Goal: Contribute content: Contribute content

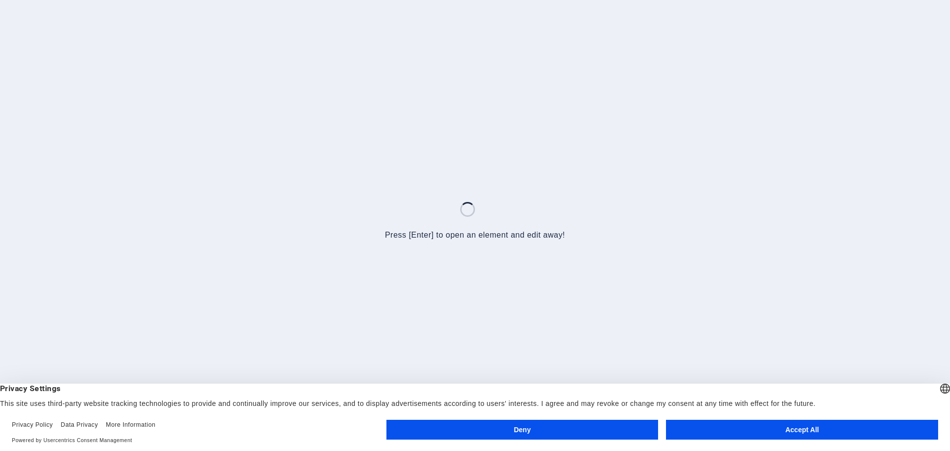
click at [780, 424] on button "Accept All" at bounding box center [802, 430] width 272 height 20
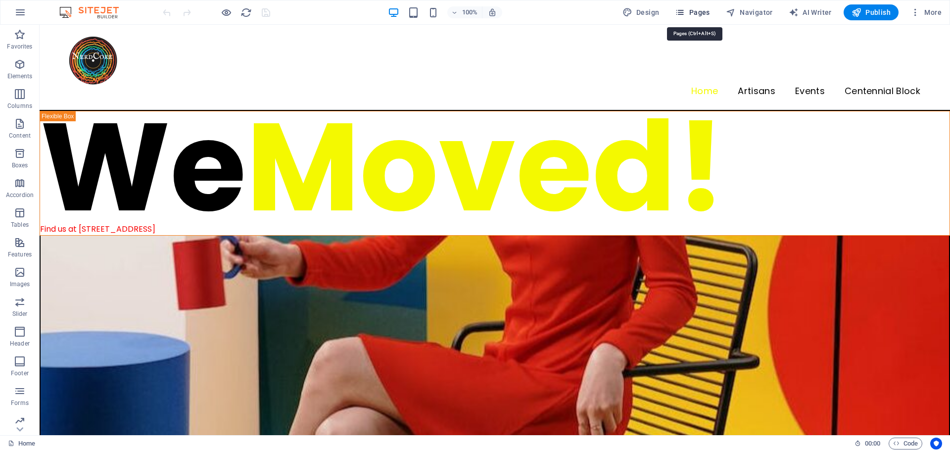
click at [702, 14] on span "Pages" at bounding box center [692, 12] width 35 height 10
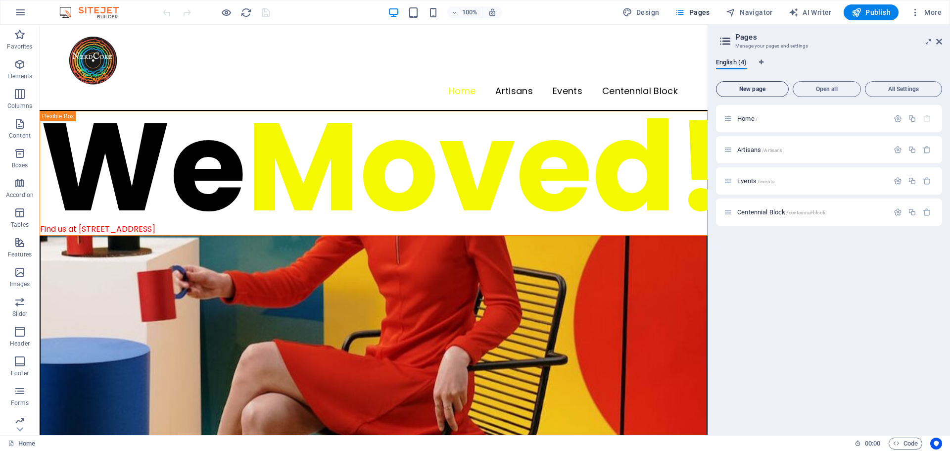
click at [745, 90] on span "New page" at bounding box center [753, 89] width 64 height 6
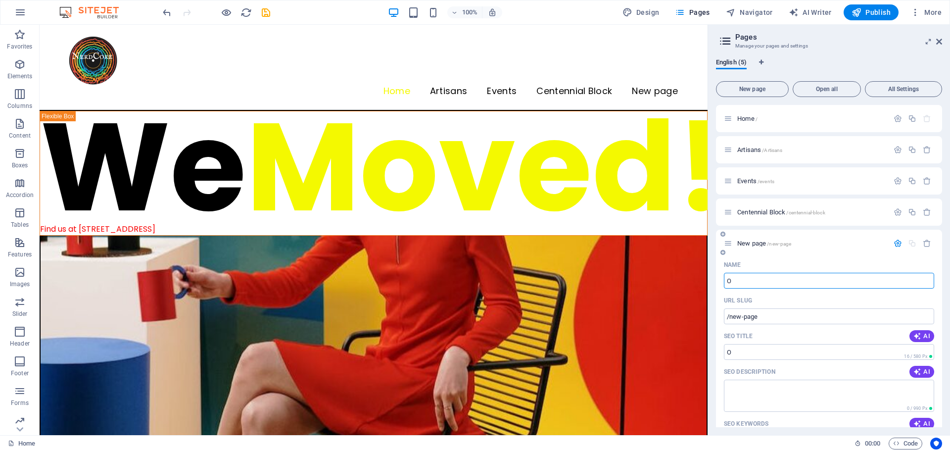
type input "On"
type input "/o"
type input "On Community"
type input "/on-community"
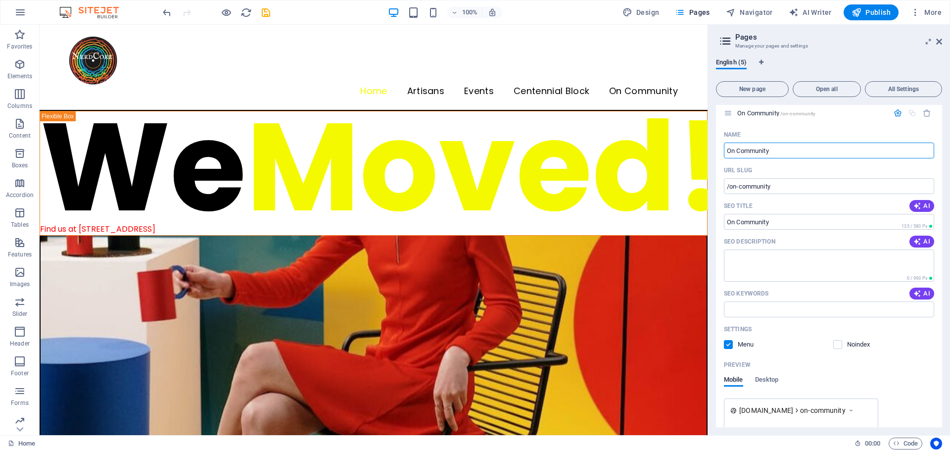
scroll to position [179, 0]
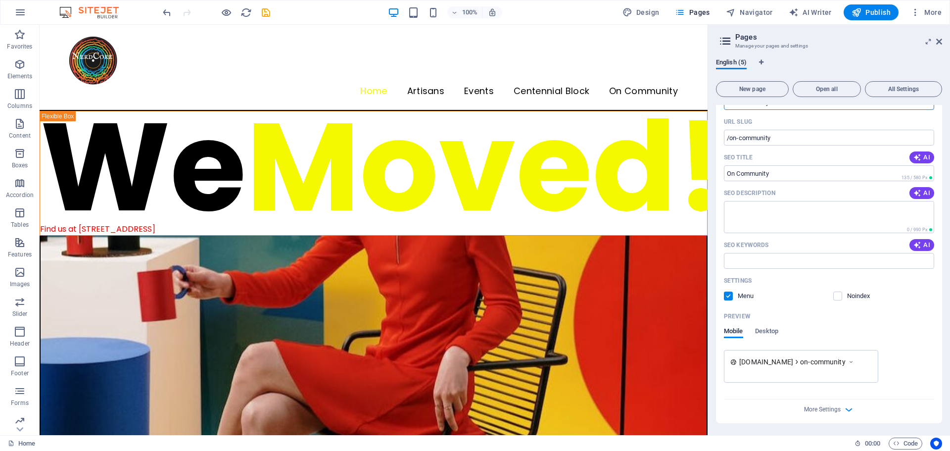
type input "On Community"
click at [881, 360] on div "[DOMAIN_NAME] on-community" at bounding box center [829, 366] width 210 height 33
click at [727, 176] on input "SEO Title" at bounding box center [829, 173] width 210 height 16
click at [738, 175] on input "SEO Title" at bounding box center [829, 173] width 210 height 16
drag, startPoint x: 937, startPoint y: 242, endPoint x: 950, endPoint y: 113, distance: 129.3
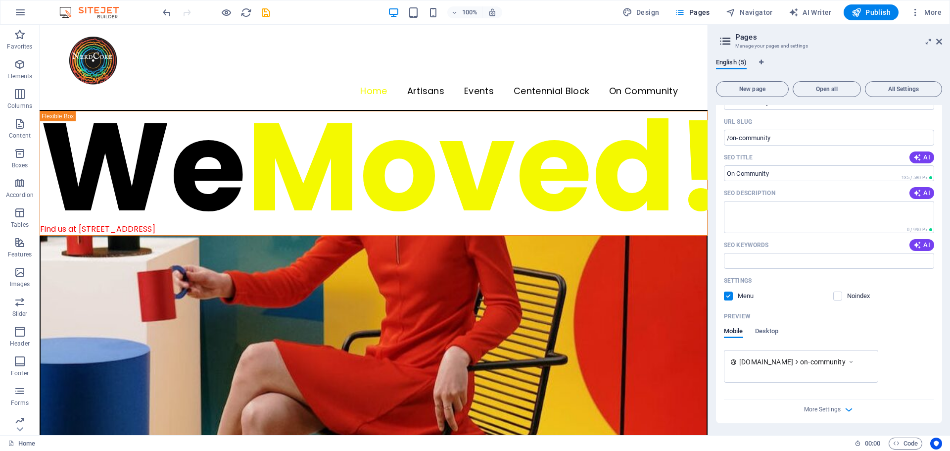
click at [950, 113] on div "English (5) New page Open all All Settings Home / Artisans /Artisans Events /ev…" at bounding box center [829, 242] width 242 height 385
drag, startPoint x: 943, startPoint y: 225, endPoint x: 945, endPoint y: 101, distance: 124.2
click at [945, 101] on div "English (5) New page Open all All Settings Home / Artisans /Artisans Events /ev…" at bounding box center [829, 242] width 242 height 385
click at [940, 38] on icon at bounding box center [939, 42] width 6 height 8
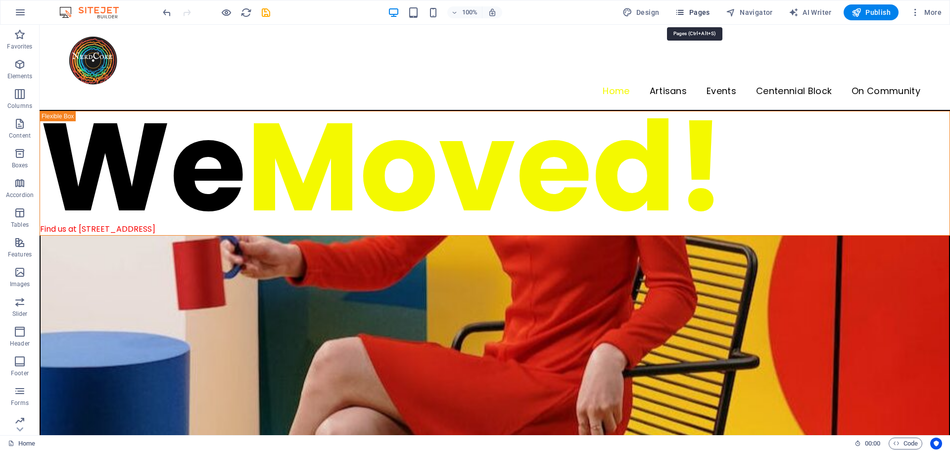
click at [694, 5] on button "Pages" at bounding box center [692, 12] width 43 height 16
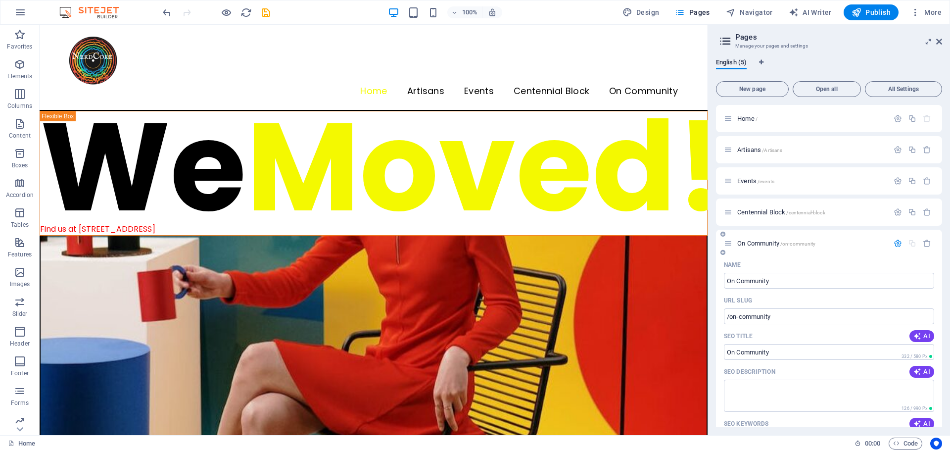
click at [897, 244] on icon "button" at bounding box center [898, 243] width 8 height 8
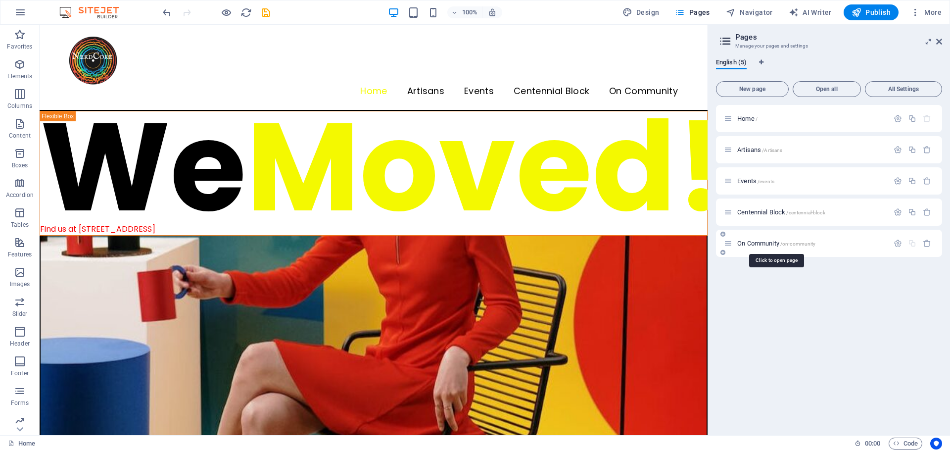
click at [741, 242] on span "On Community /on-community" at bounding box center [776, 243] width 78 height 7
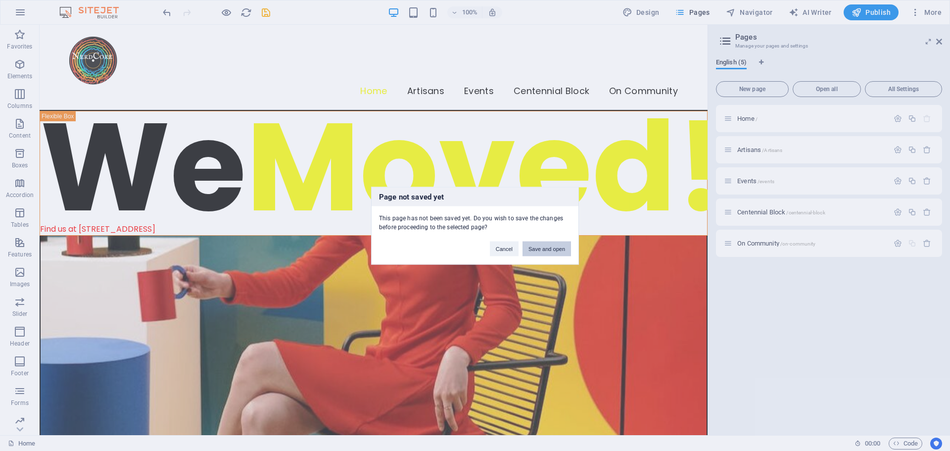
click at [554, 248] on button "Save and open" at bounding box center [547, 248] width 48 height 15
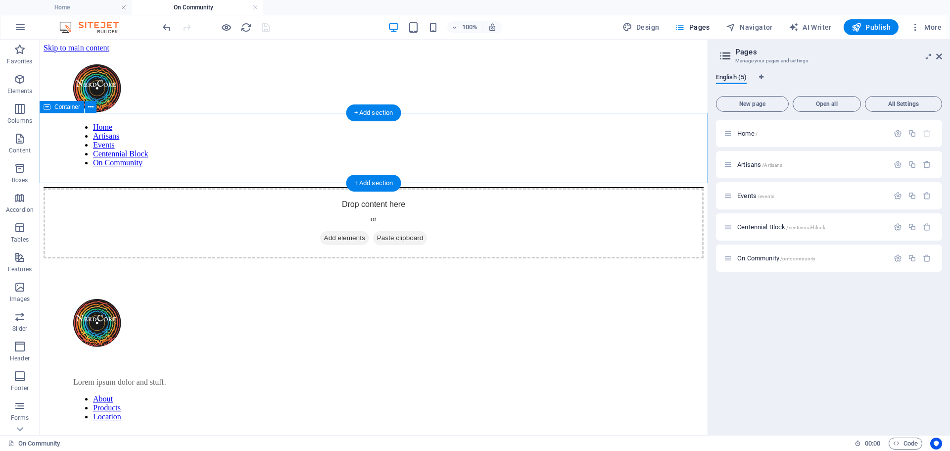
scroll to position [0, 0]
click at [373, 185] on div "+ Add section" at bounding box center [373, 183] width 55 height 17
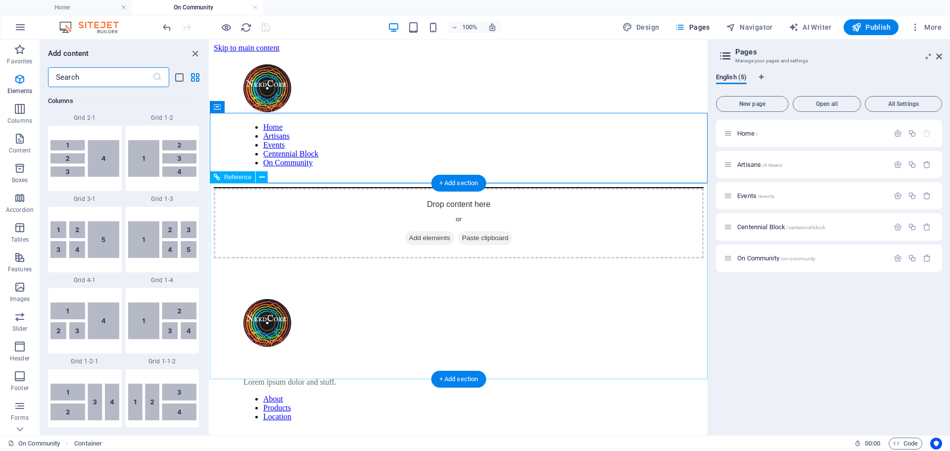
scroll to position [1732, 0]
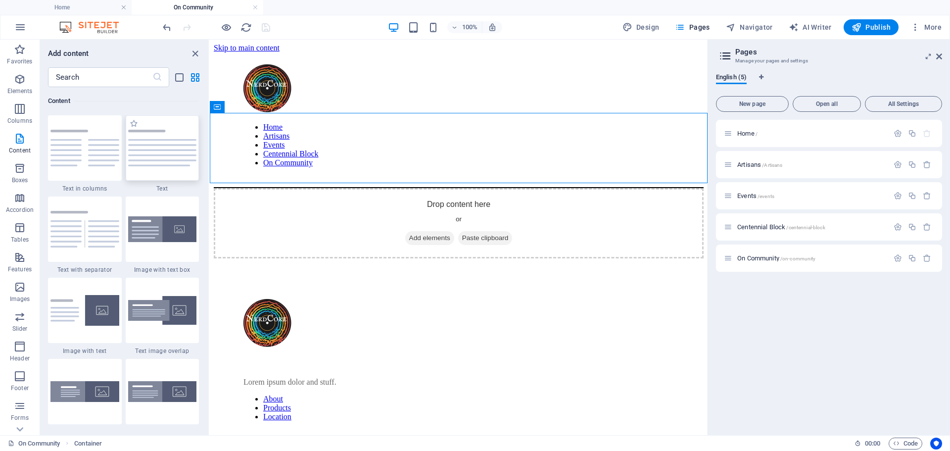
click at [172, 153] on img at bounding box center [162, 148] width 69 height 37
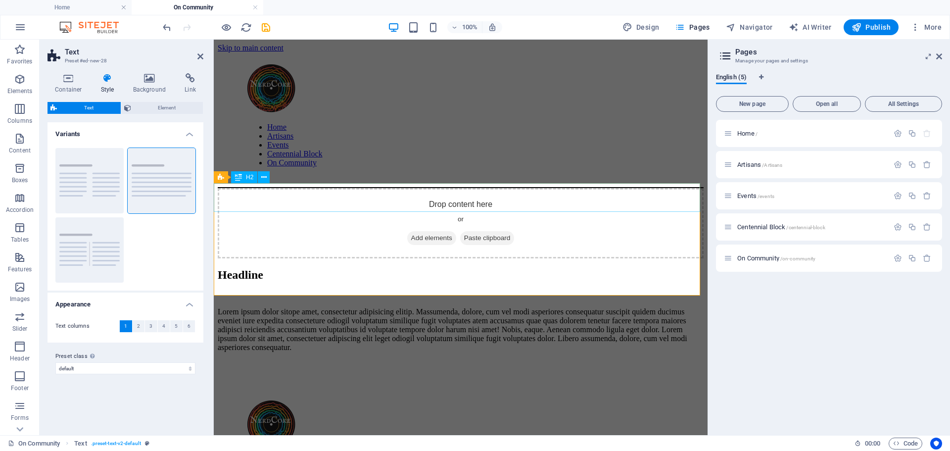
click at [303, 268] on div "Headline" at bounding box center [461, 274] width 486 height 13
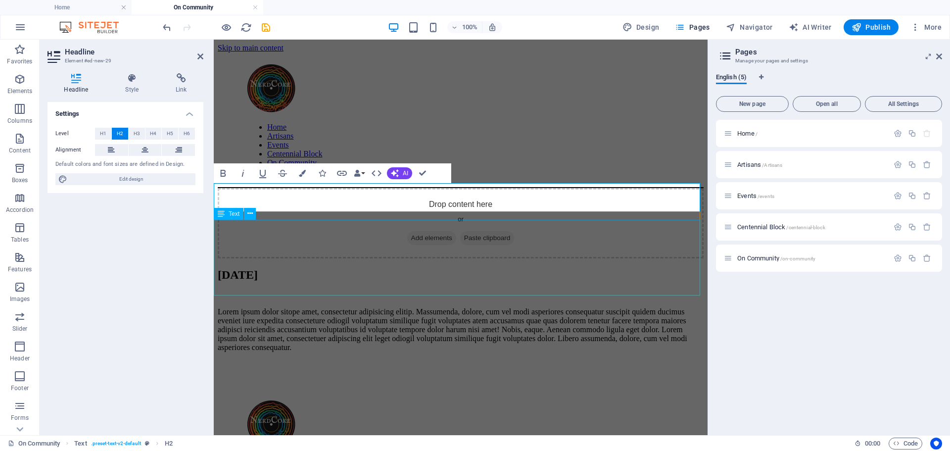
click at [298, 307] on div "Lorem ipsum dolor sitope amet, consectetur adipisicing elitip. Massumenda, dolo…" at bounding box center [461, 329] width 486 height 45
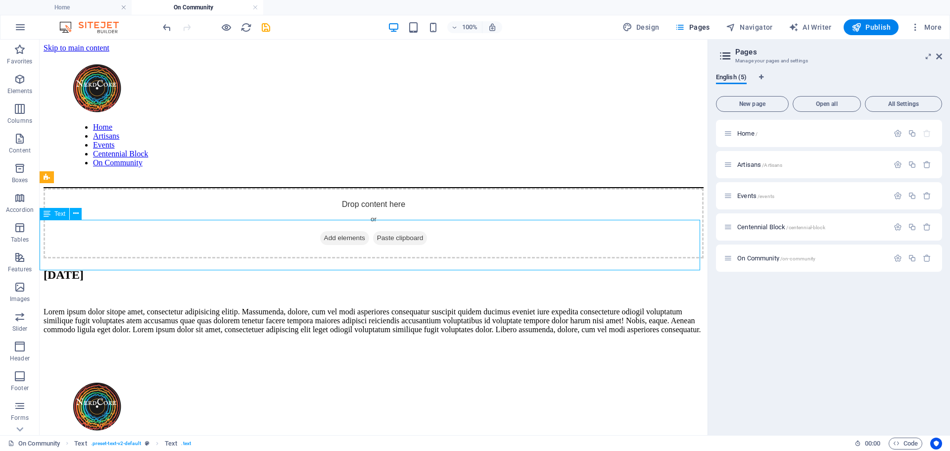
click at [298, 307] on div "Lorem ipsum dolor sitope amet, consectetur adipisicing elitip. Massumenda, dolo…" at bounding box center [374, 320] width 660 height 27
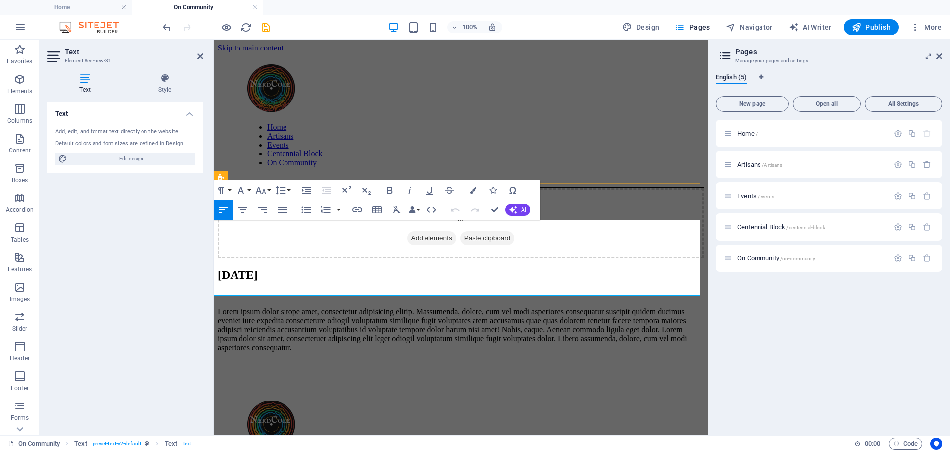
click at [298, 307] on p "Lorem ipsum dolor sitope amet, consectetur adipisicing elitip. Massumenda, dolo…" at bounding box center [461, 329] width 486 height 45
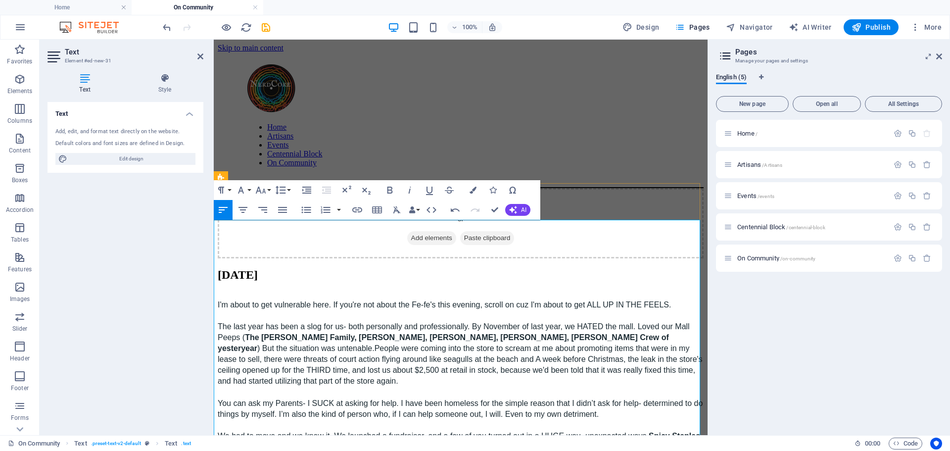
click at [534, 321] on p "The last year has been a slog for us- both personally and professionally. By No…" at bounding box center [461, 353] width 486 height 65
click at [650, 268] on div "[DATE]" at bounding box center [461, 274] width 486 height 13
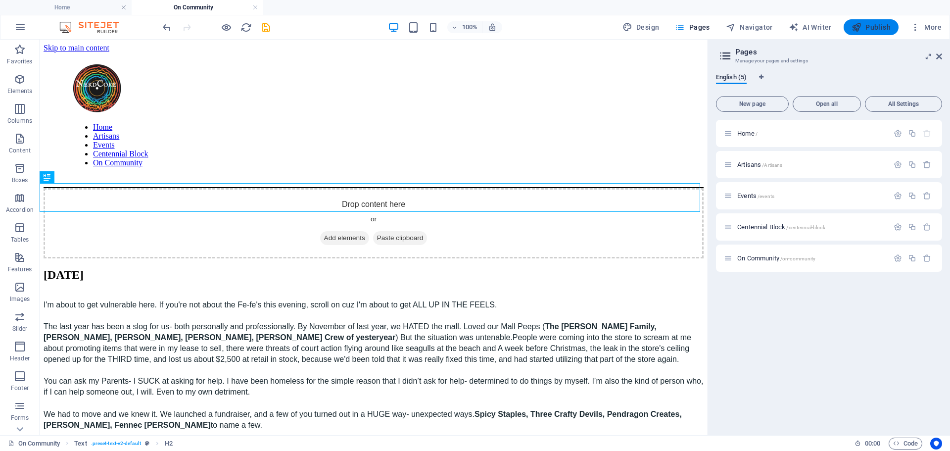
click at [879, 28] on span "Publish" at bounding box center [871, 27] width 39 height 10
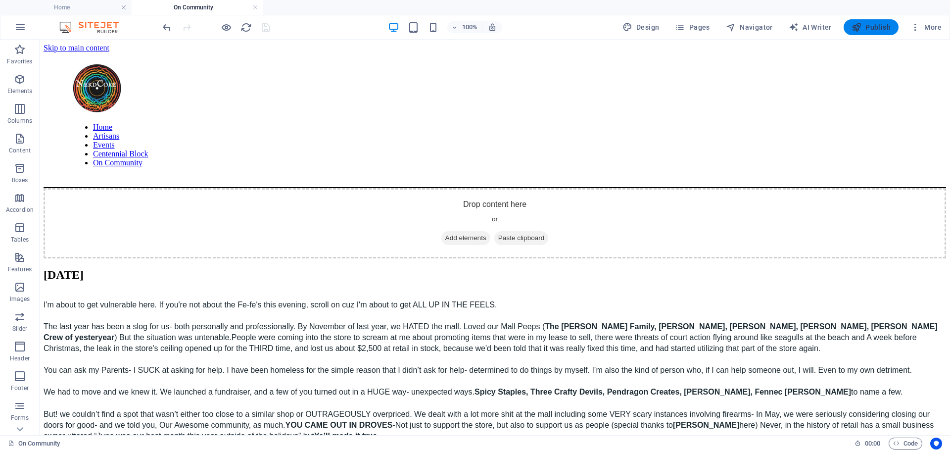
click at [881, 26] on span "Publish" at bounding box center [871, 27] width 39 height 10
